Goal: Book appointment/travel/reservation

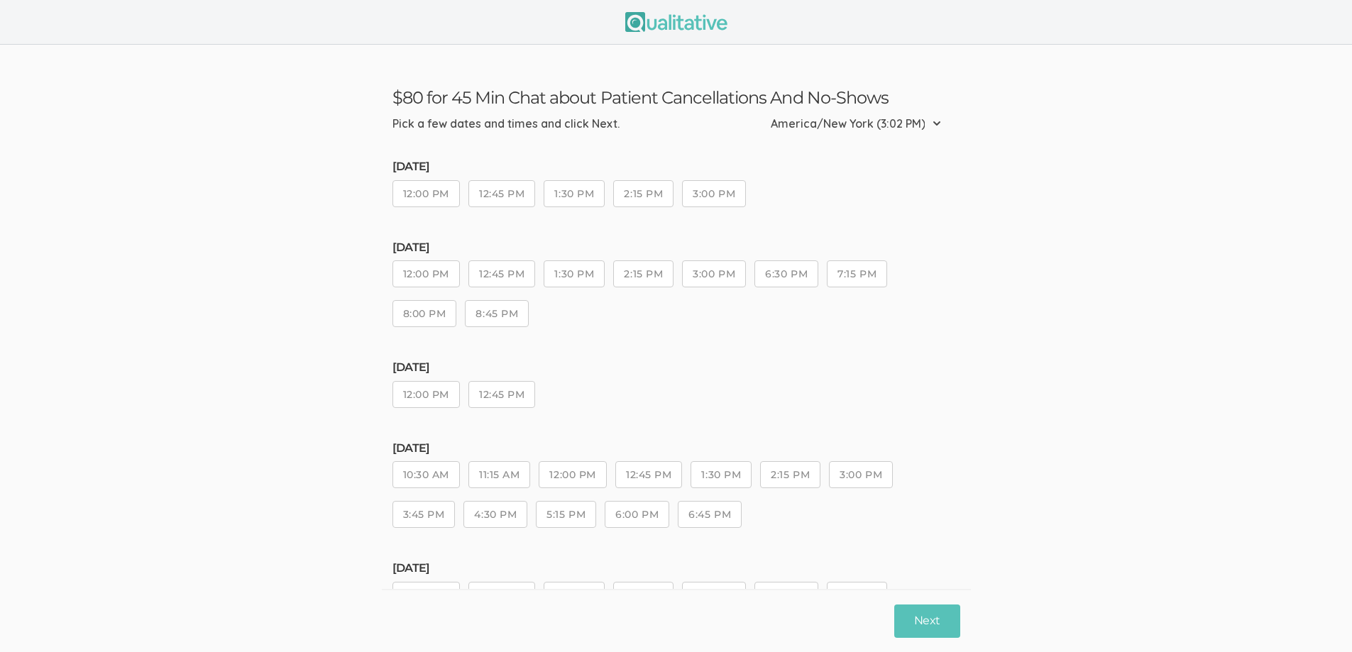
click at [578, 194] on button "1:30 PM" at bounding box center [573, 193] width 61 height 27
click at [650, 277] on button "2:15 PM" at bounding box center [643, 273] width 60 height 27
click at [494, 387] on button "12:45 PM" at bounding box center [501, 394] width 67 height 27
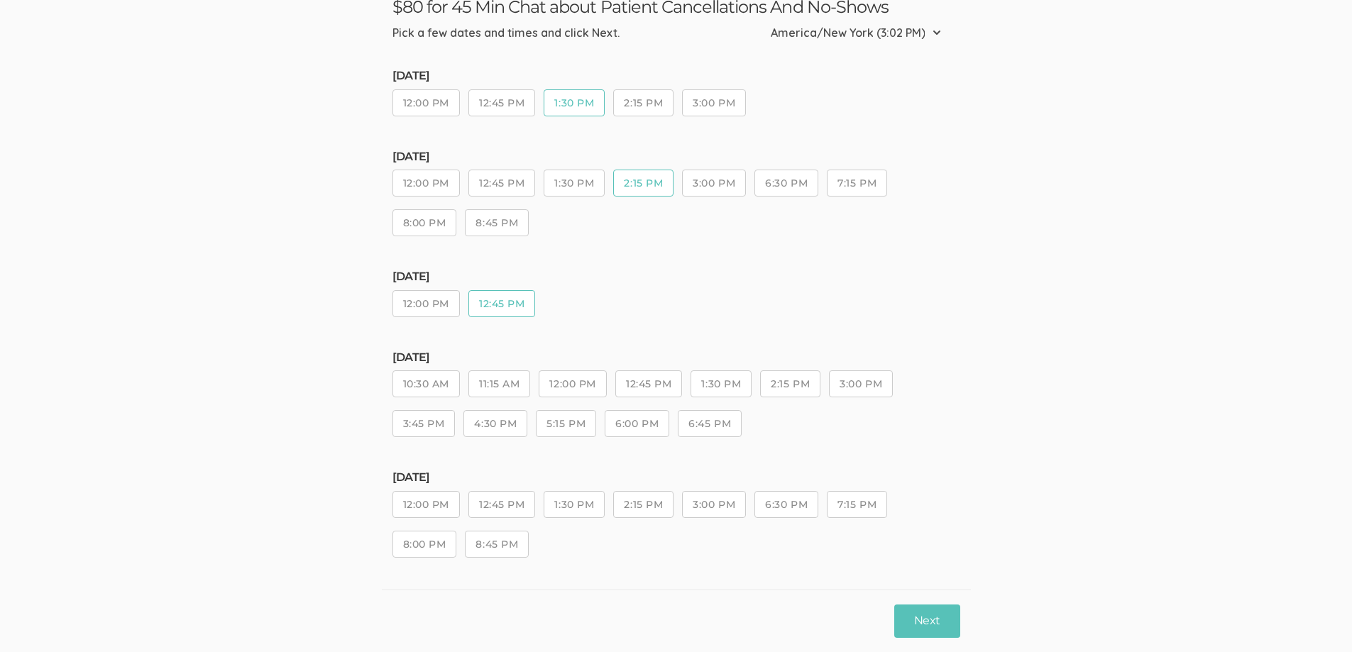
scroll to position [94, 0]
click at [712, 378] on button "1:30 PM" at bounding box center [720, 381] width 61 height 27
click at [510, 294] on button "12:45 PM" at bounding box center [501, 300] width 67 height 27
click at [722, 380] on button "1:30 PM" at bounding box center [720, 381] width 61 height 27
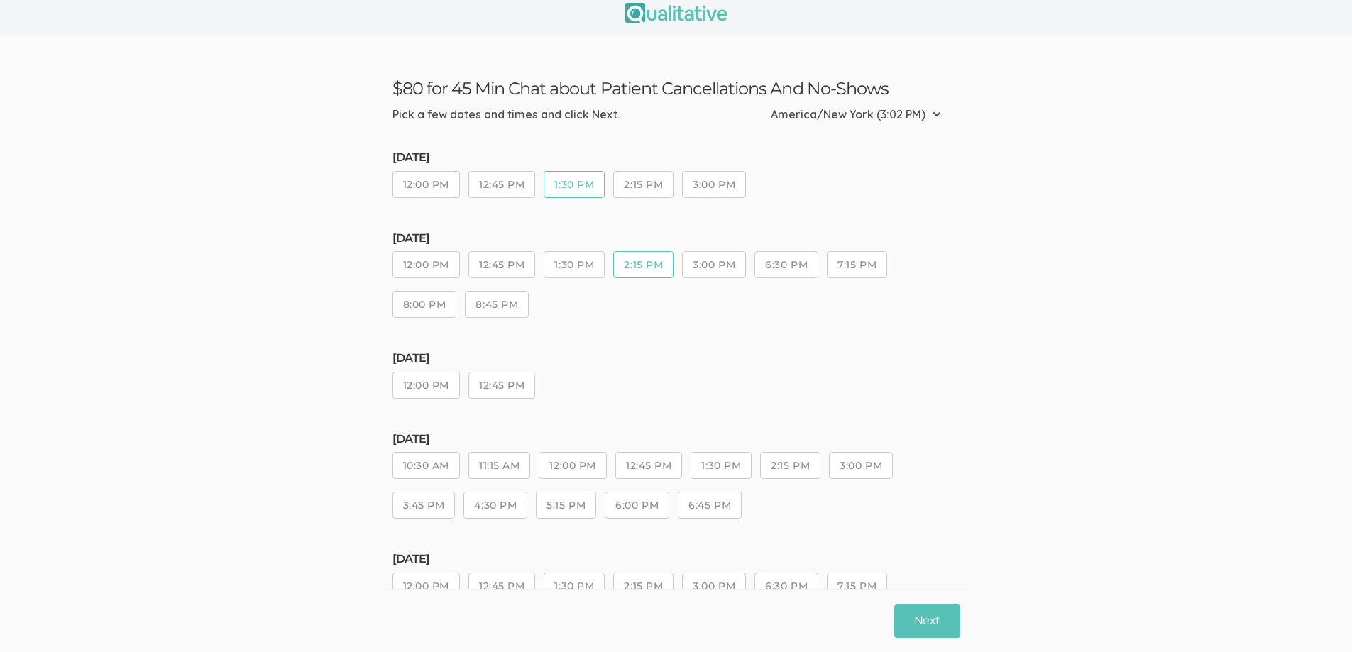
scroll to position [71, 0]
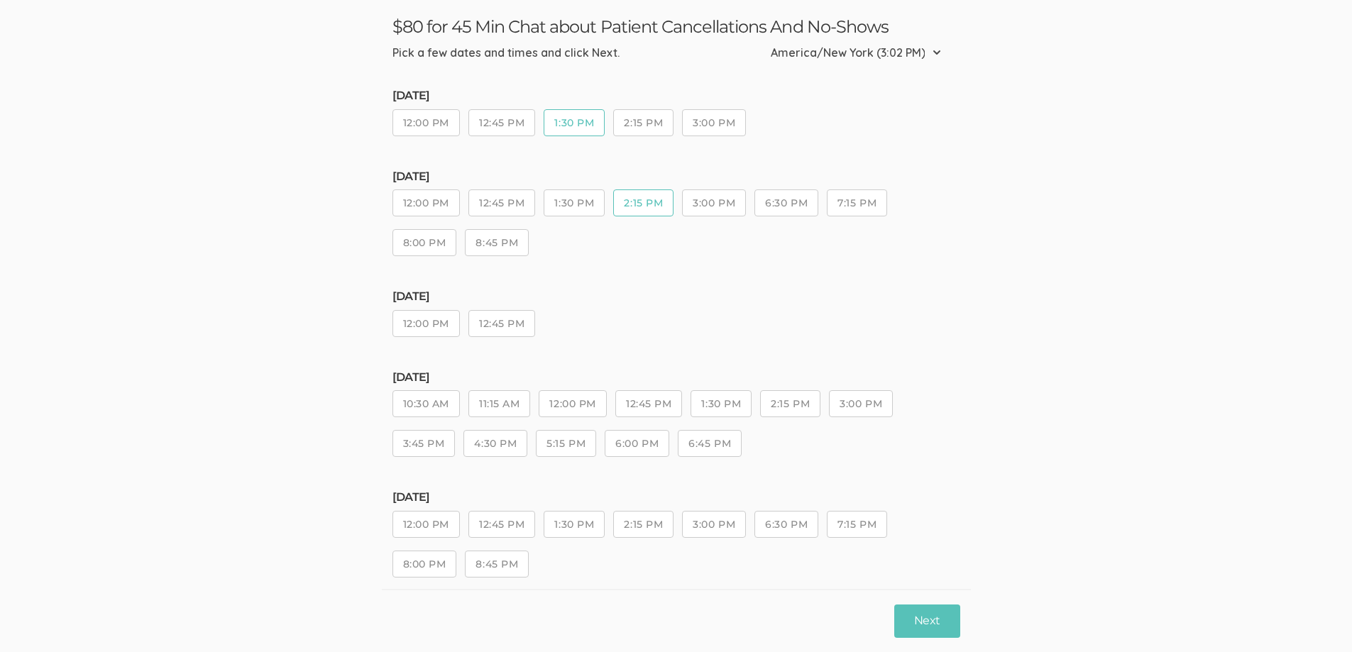
click at [865, 403] on button "3:00 PM" at bounding box center [861, 403] width 64 height 27
click at [932, 614] on button "Next" at bounding box center [926, 620] width 65 height 33
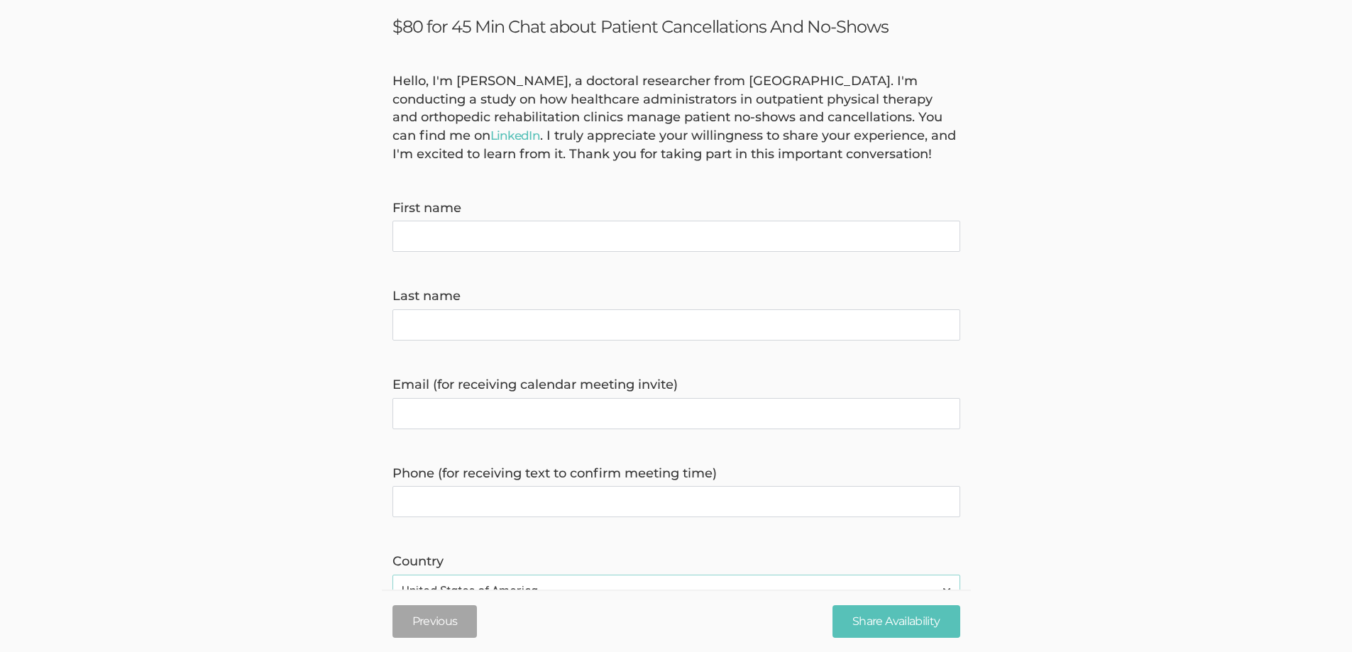
scroll to position [0, 0]
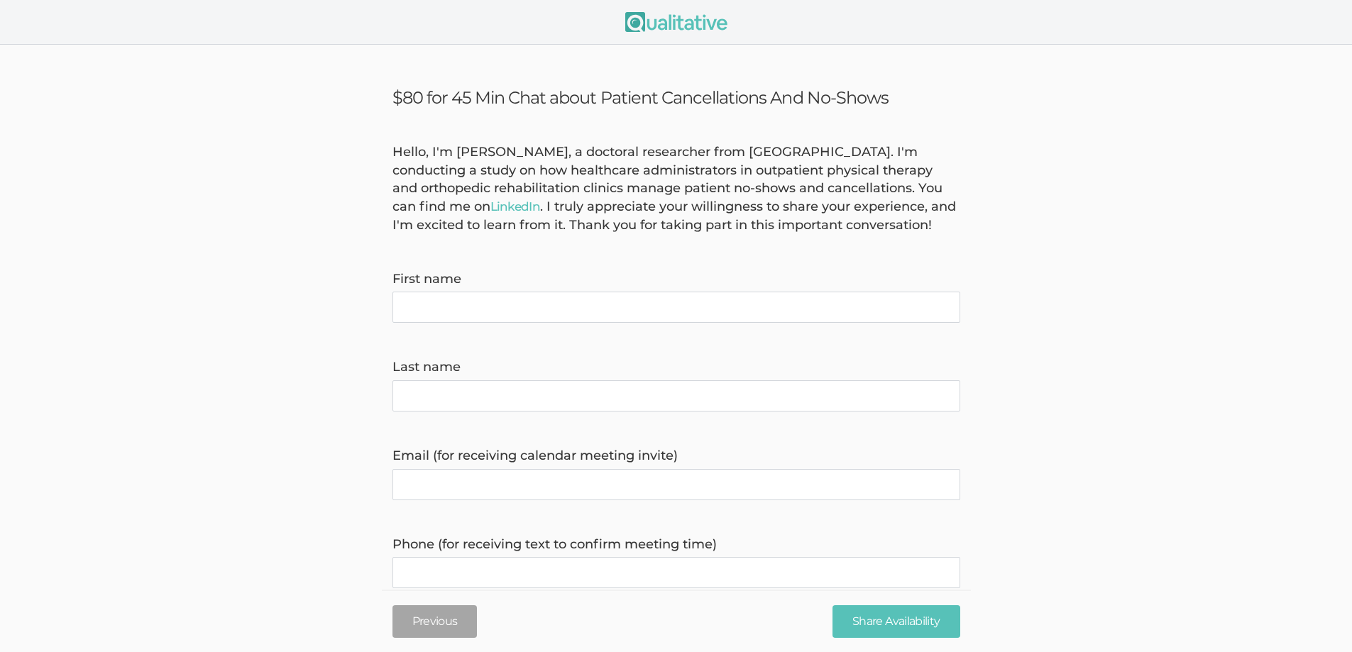
click at [438, 304] on name "First name" at bounding box center [676, 307] width 568 height 31
type name "[PERSON_NAME]"
type invite\) "[EMAIL_ADDRESS][DOMAIN_NAME]"
type time\) "9547073370"
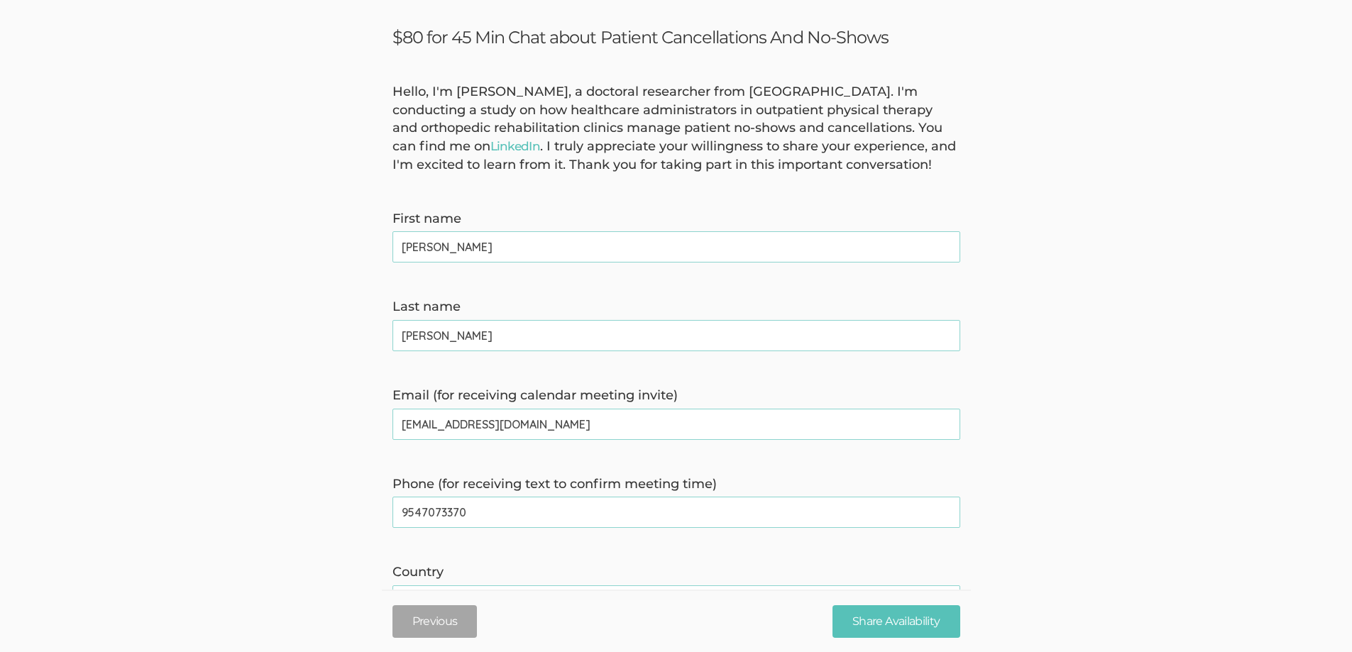
scroll to position [142, 0]
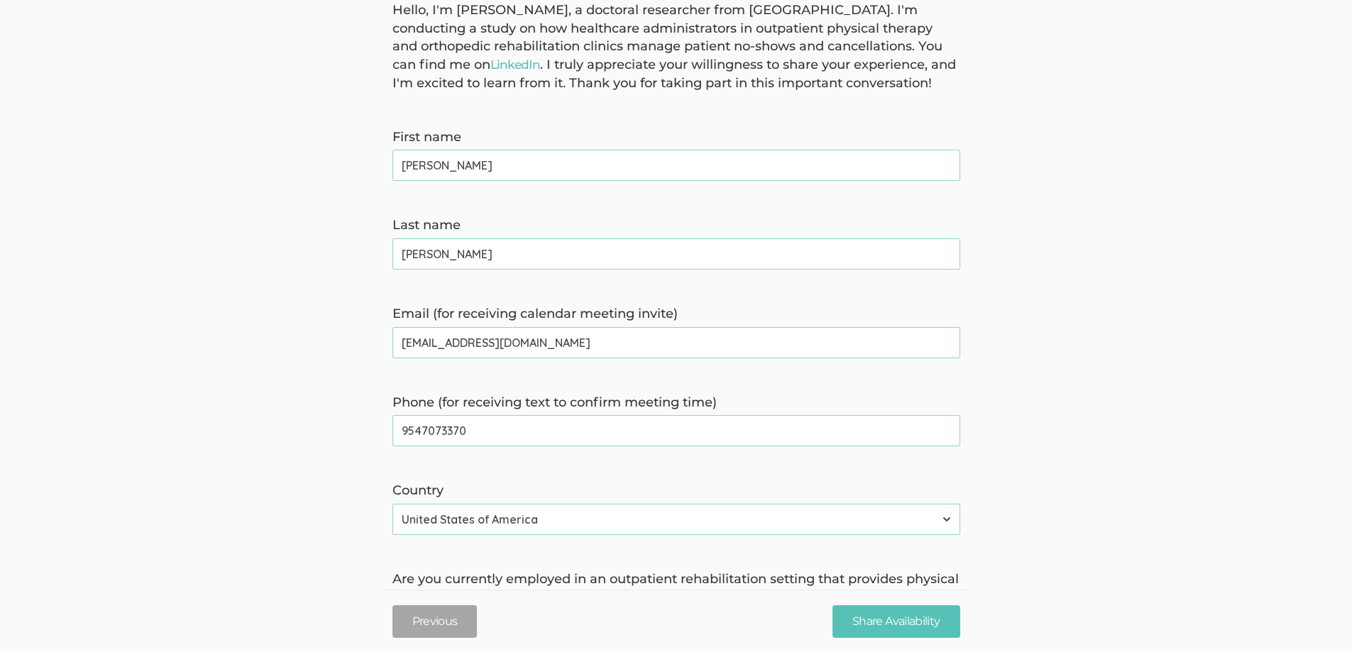
drag, startPoint x: 661, startPoint y: 338, endPoint x: 158, endPoint y: 322, distance: 504.0
click at [158, 322] on form "Hello, I'm [PERSON_NAME], a doctoral researcher from [GEOGRAPHIC_DATA]. I'm con…" at bounding box center [676, 468] width 1352 height 934
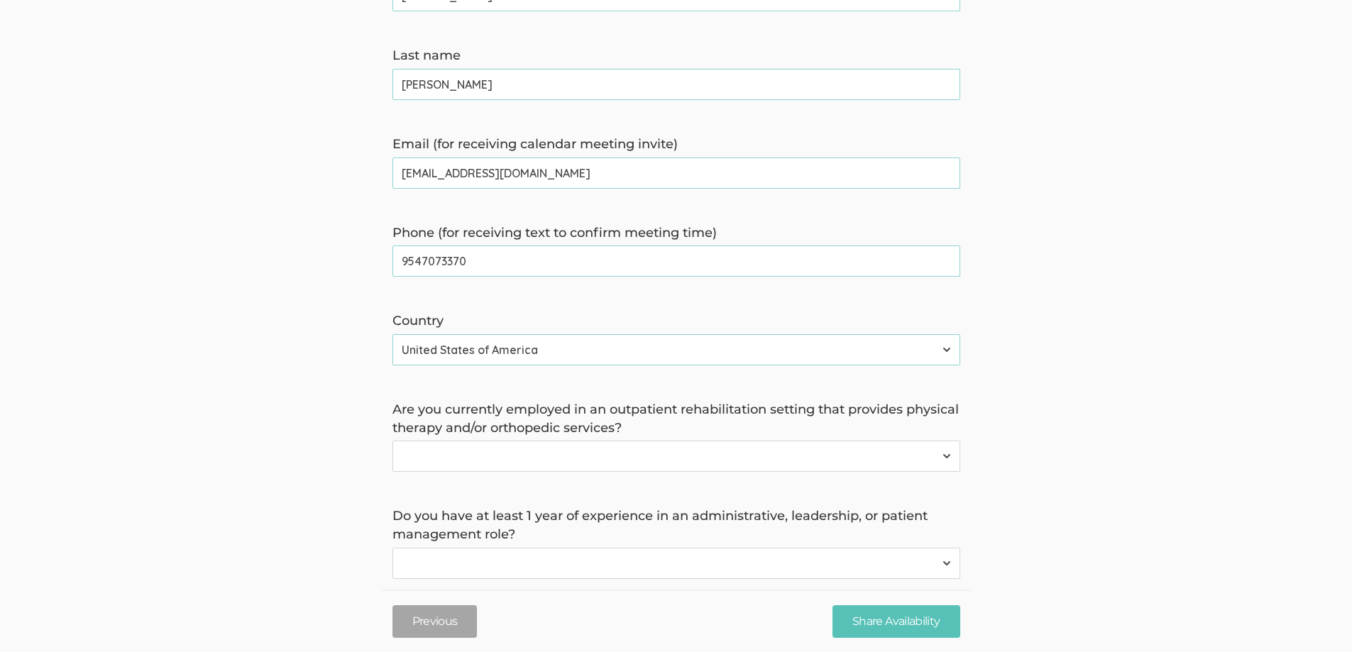
scroll to position [497, 0]
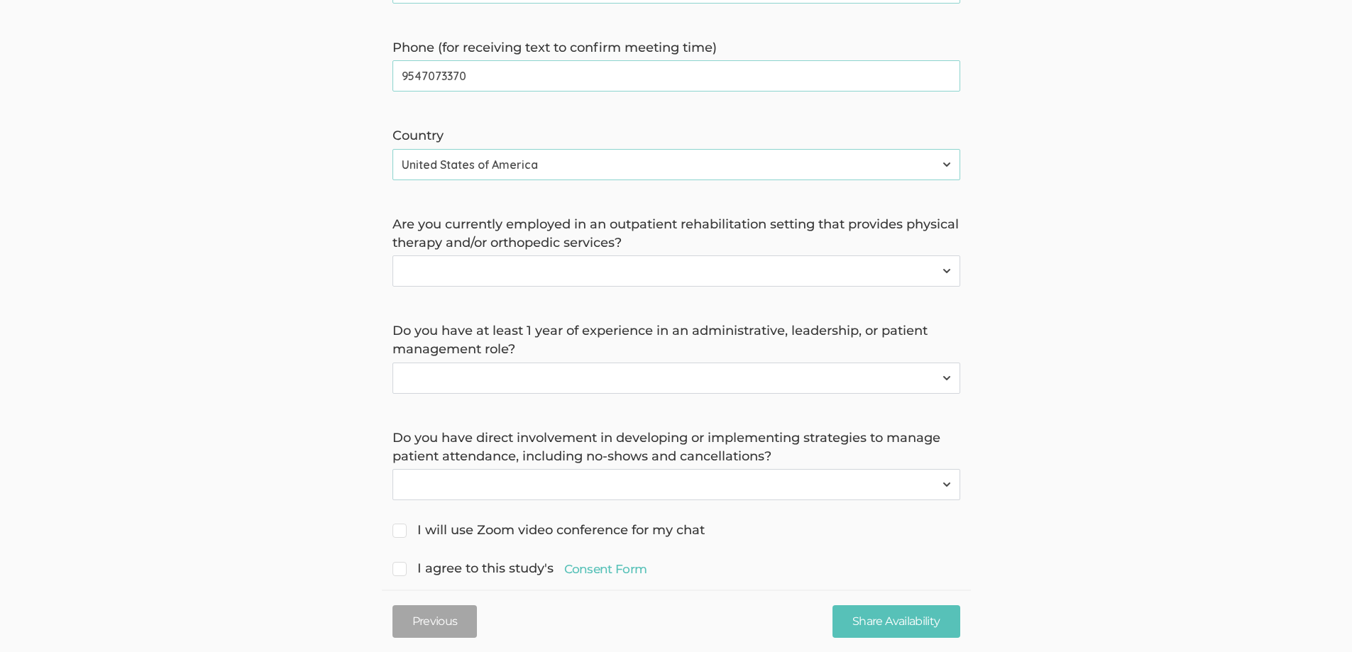
type invite\) "[EMAIL_ADDRESS][DOMAIN_NAME]"
click at [542, 271] on select "Yes No" at bounding box center [676, 270] width 568 height 31
select select "1"
click at [392, 255] on select "Yes No" at bounding box center [676, 270] width 568 height 31
click at [574, 375] on select "Yes No" at bounding box center [676, 378] width 568 height 31
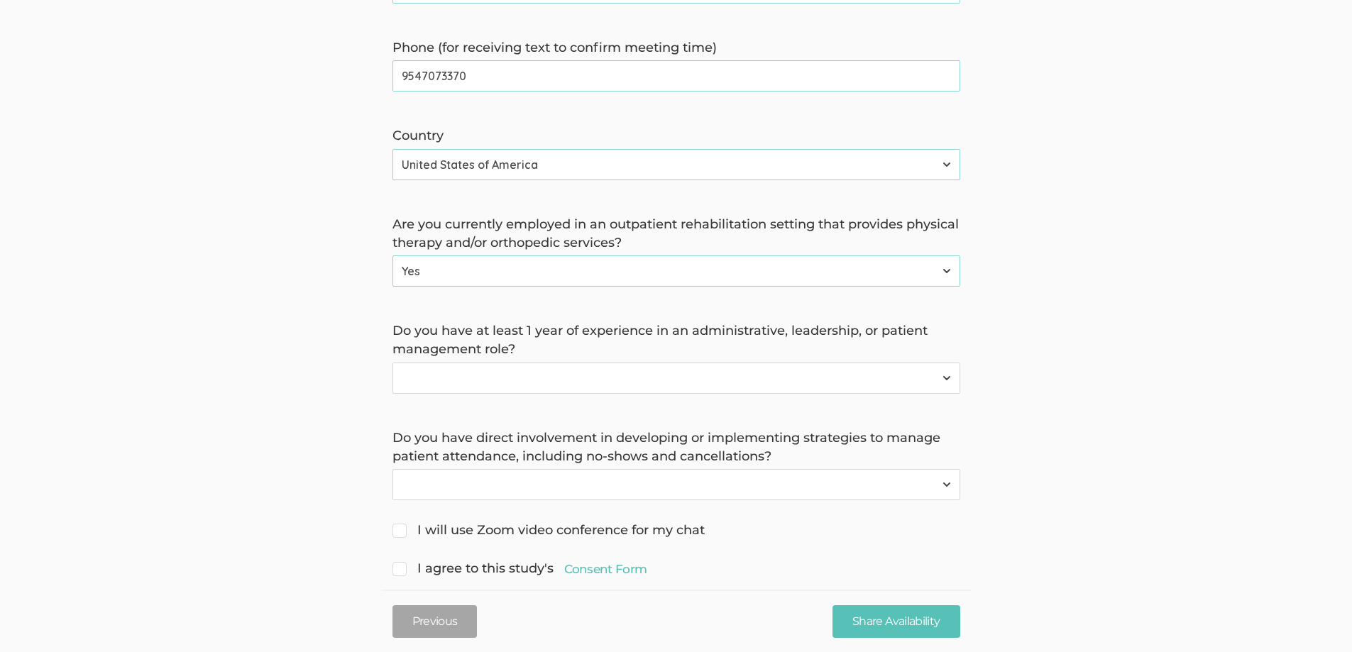
select select "0"
click at [392, 363] on select "Yes No" at bounding box center [676, 378] width 568 height 31
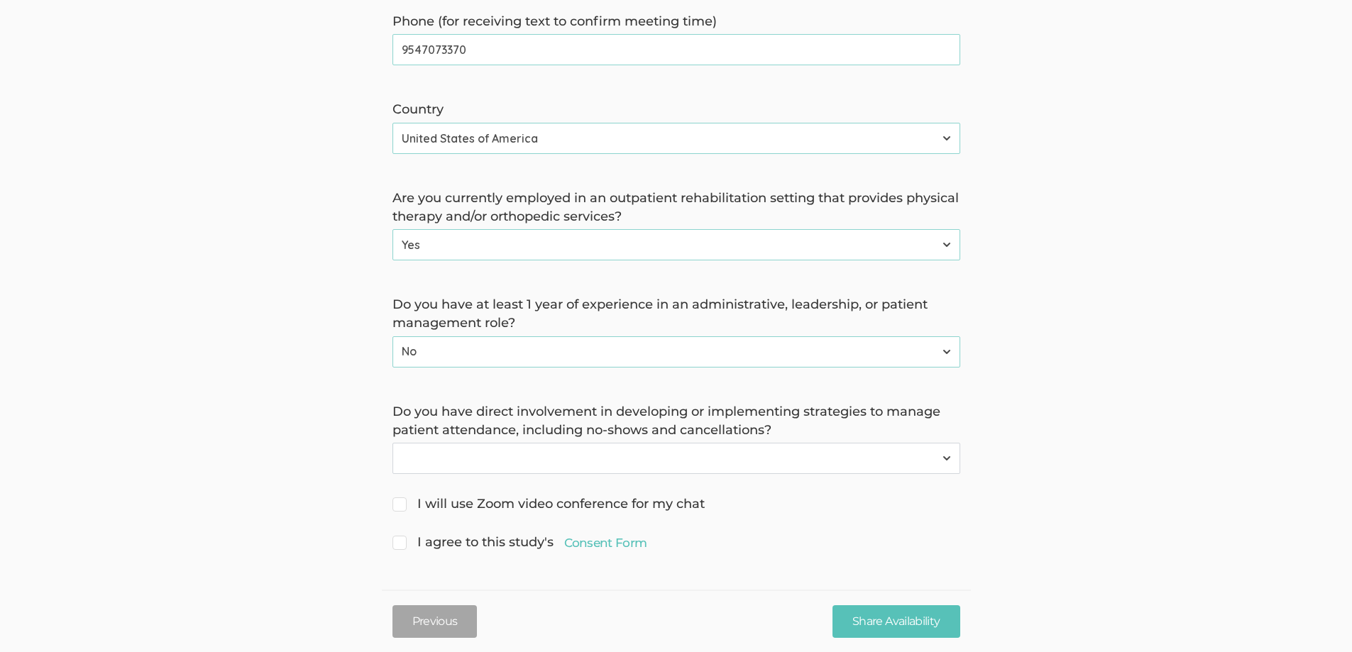
click at [737, 452] on select "Yes No" at bounding box center [676, 458] width 568 height 31
select select "0"
click at [392, 443] on select "Yes No" at bounding box center [676, 458] width 568 height 31
click at [399, 497] on span "I will use Zoom video conference for my chat" at bounding box center [548, 504] width 312 height 18
click at [399, 498] on input "I will use Zoom video conference for my chat" at bounding box center [396, 502] width 9 height 9
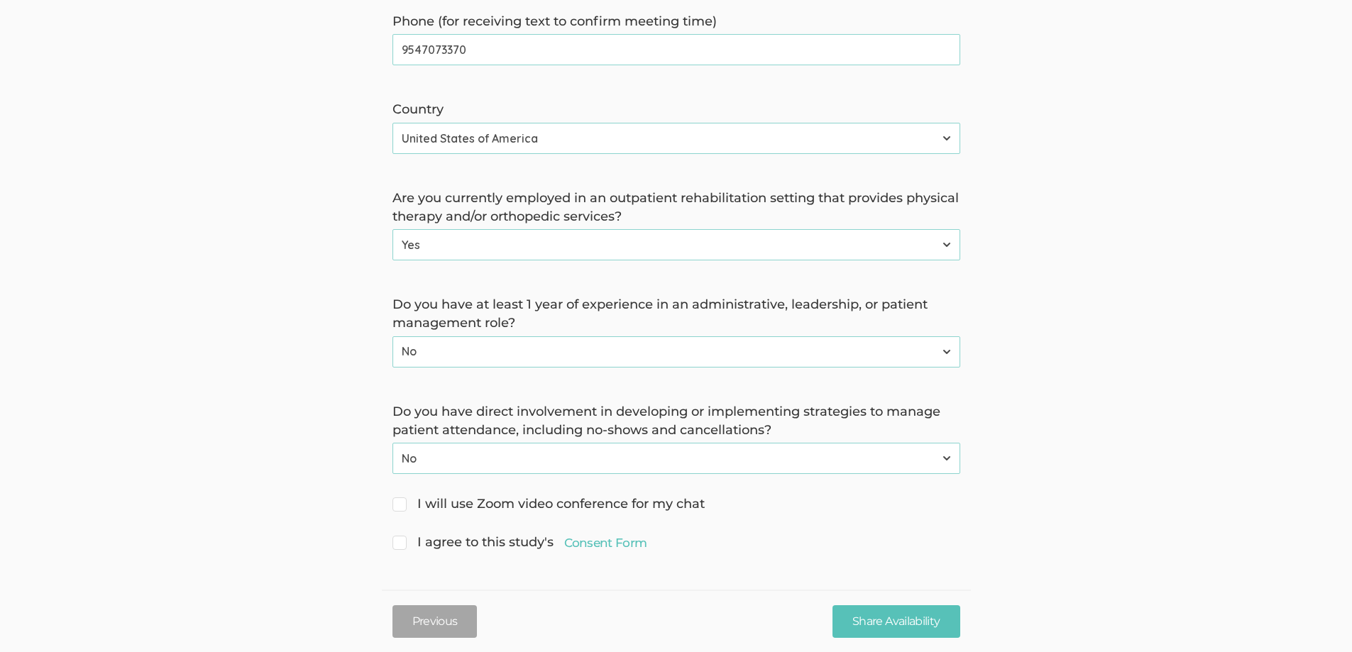
checkbox input "true"
click at [399, 541] on input "I agree to this study's Consent Form" at bounding box center [396, 540] width 9 height 9
checkbox input "true"
click at [897, 614] on input "Share Availability" at bounding box center [895, 620] width 127 height 33
